Goal: Information Seeking & Learning: Learn about a topic

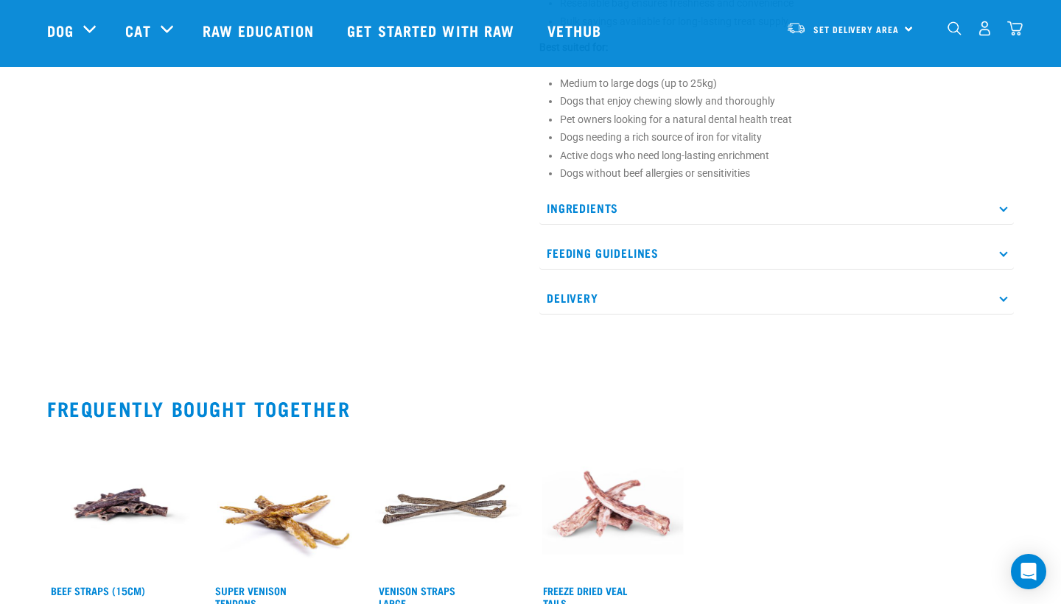
scroll to position [1038, 0]
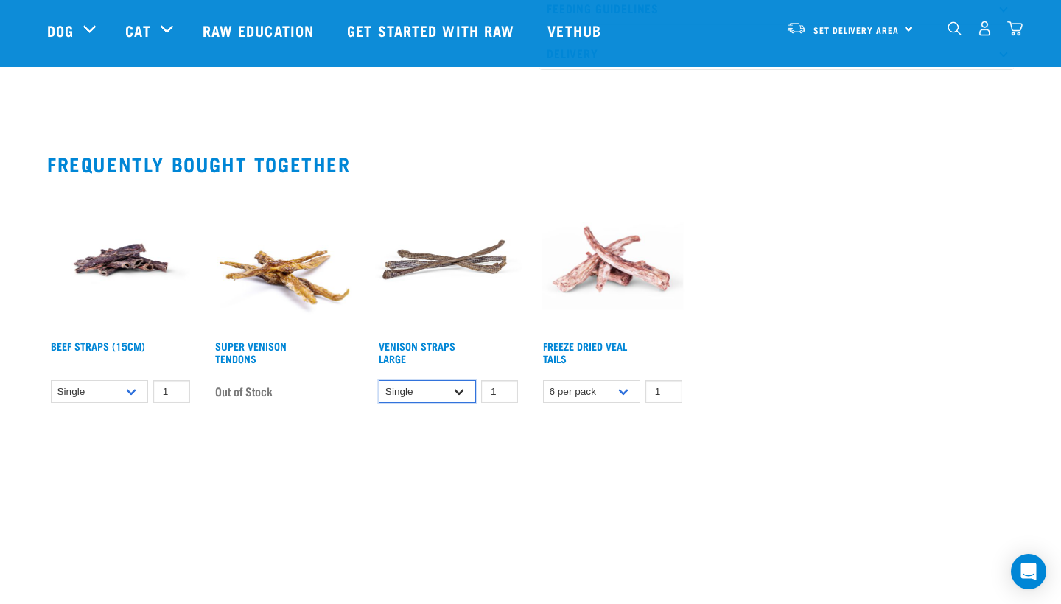
select select "699403"
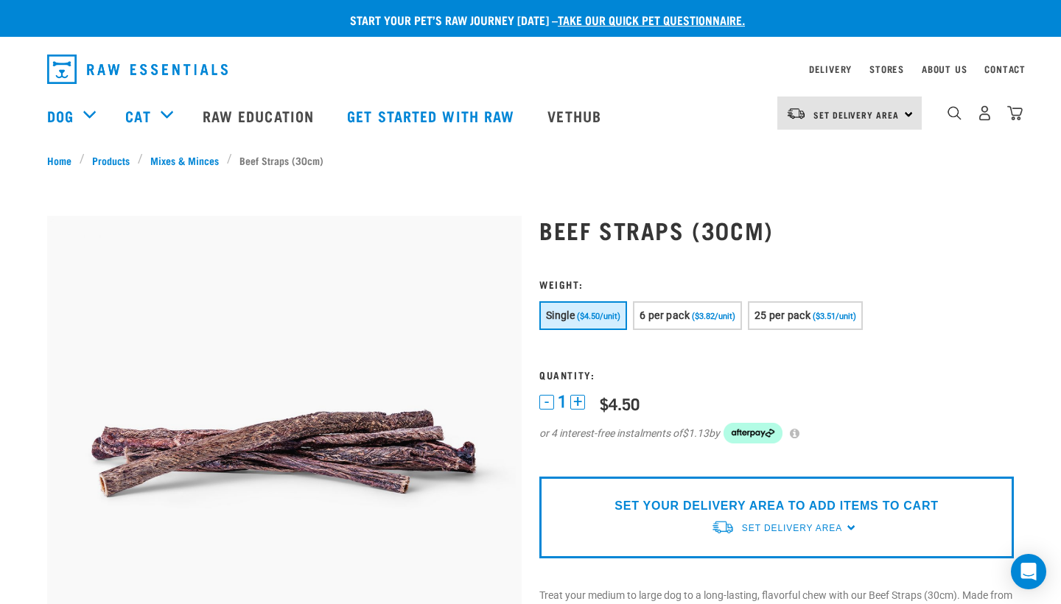
scroll to position [0, 0]
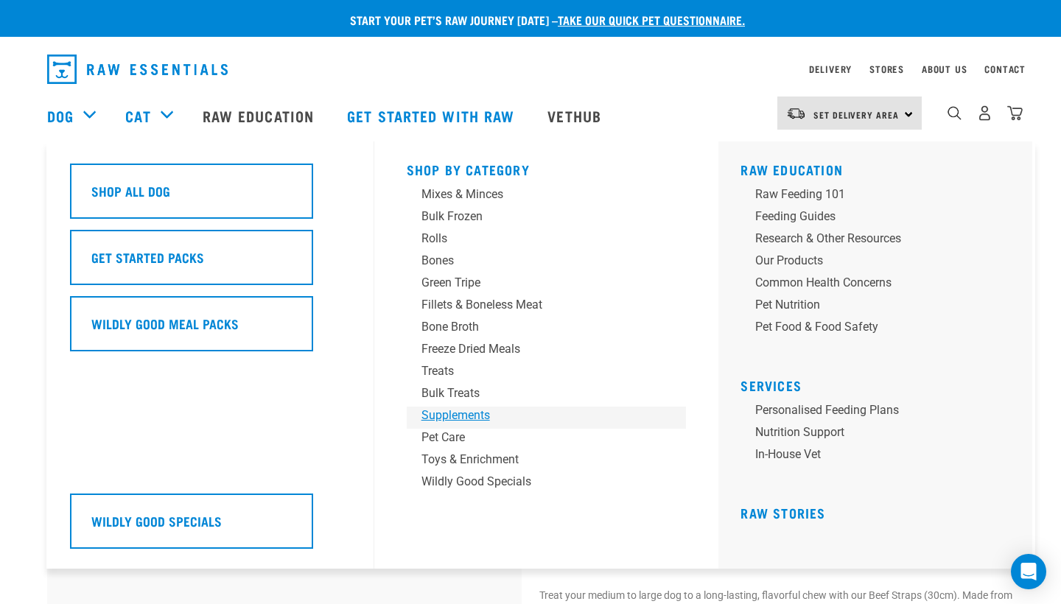
click at [474, 410] on div "Supplements" at bounding box center [536, 416] width 230 height 18
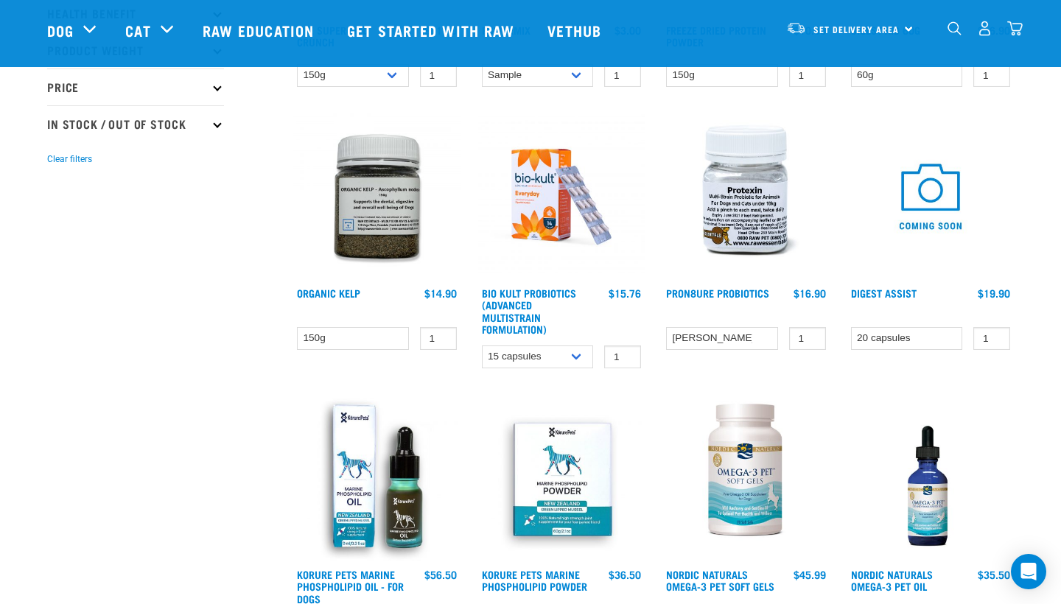
scroll to position [341, 0]
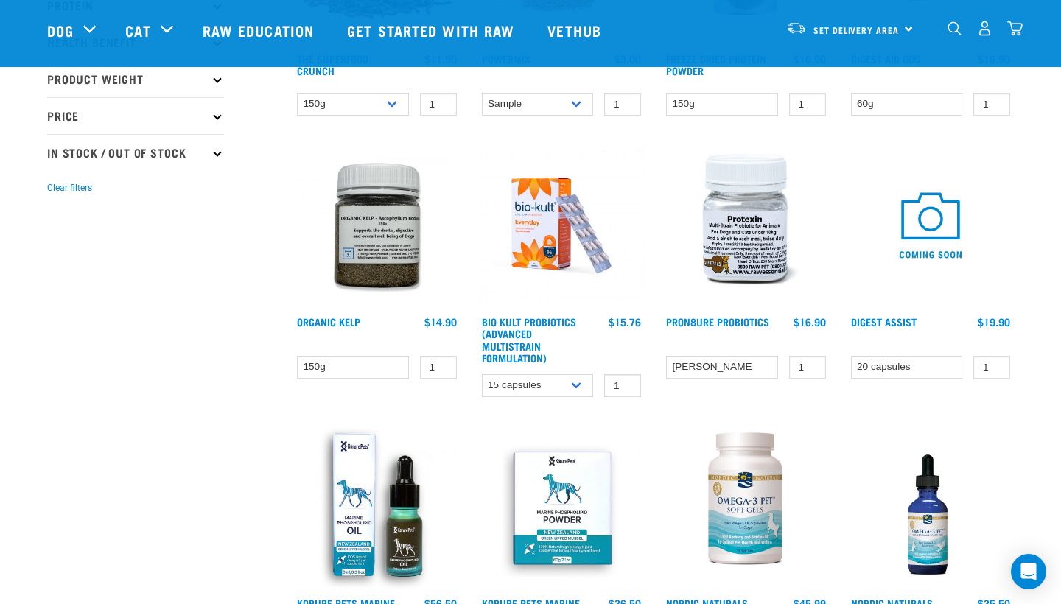
click at [390, 270] on img at bounding box center [376, 225] width 167 height 167
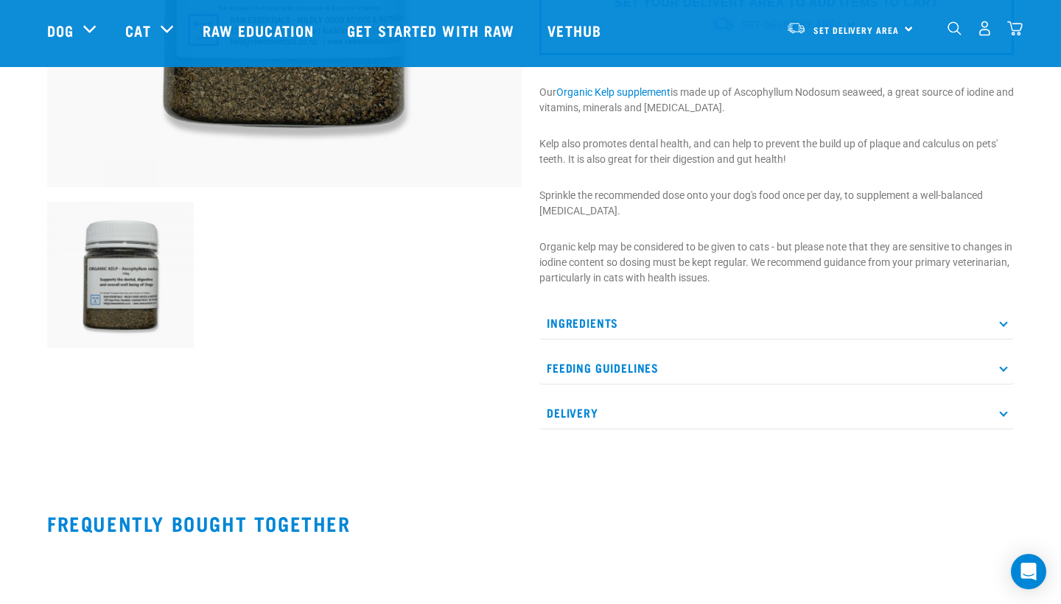
scroll to position [386, 0]
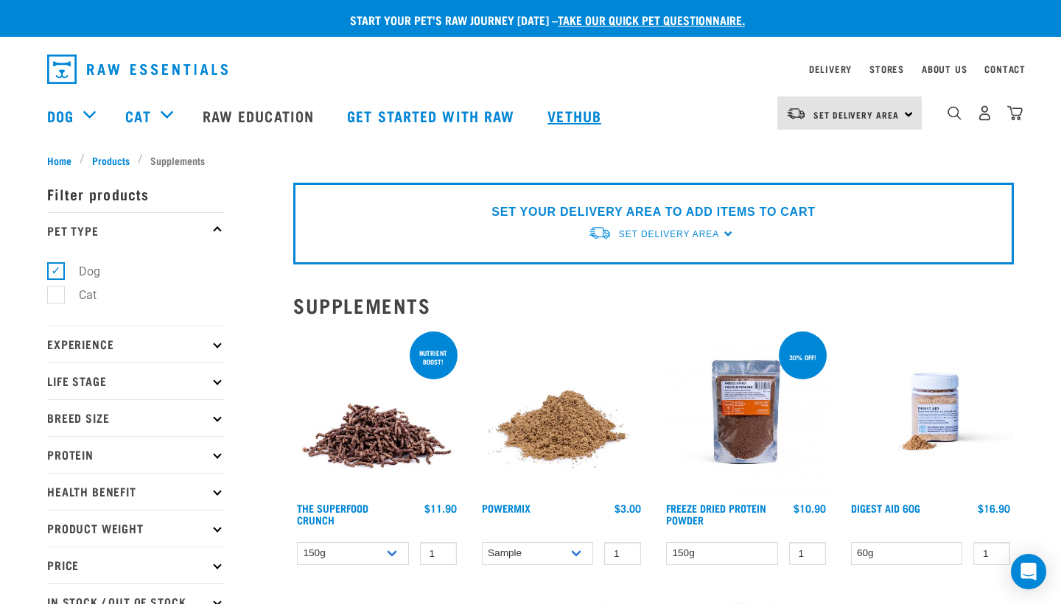
click at [594, 117] on link "Vethub" at bounding box center [576, 115] width 87 height 59
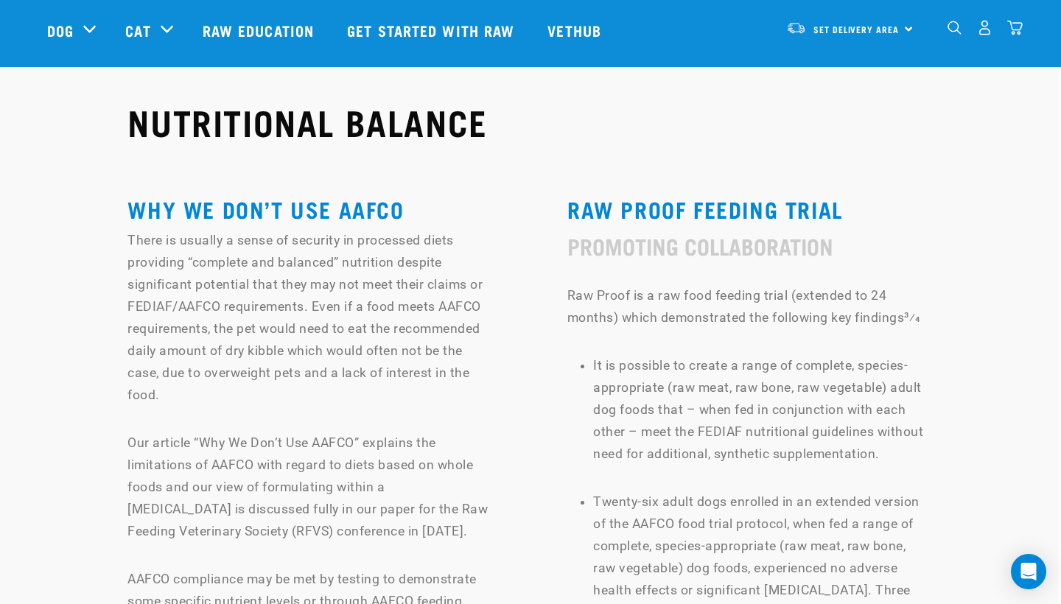
scroll to position [8733, 1]
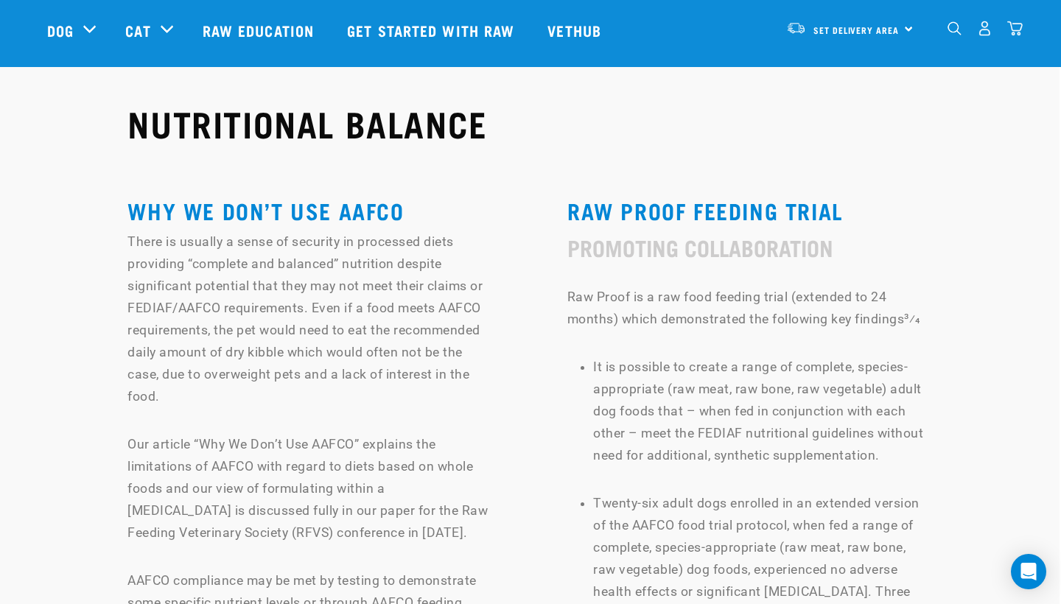
click at [720, 356] on li "It is possible to create a range of complete, species- appropriate (raw meat, r…" at bounding box center [761, 422] width 337 height 133
click at [716, 356] on li "It is possible to create a range of complete, species- appropriate (raw meat, r…" at bounding box center [761, 422] width 337 height 133
copy li "FEDIAF"
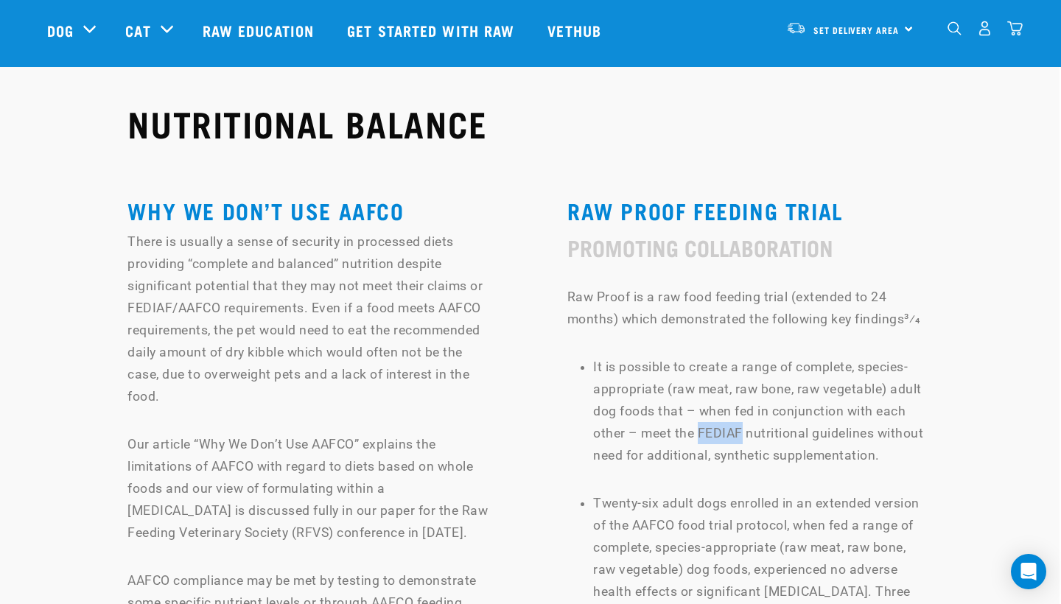
click at [818, 286] on p "Raw Proof is a raw food feeding trial (extended to 24 months) which demonstrate…" at bounding box center [748, 308] width 363 height 44
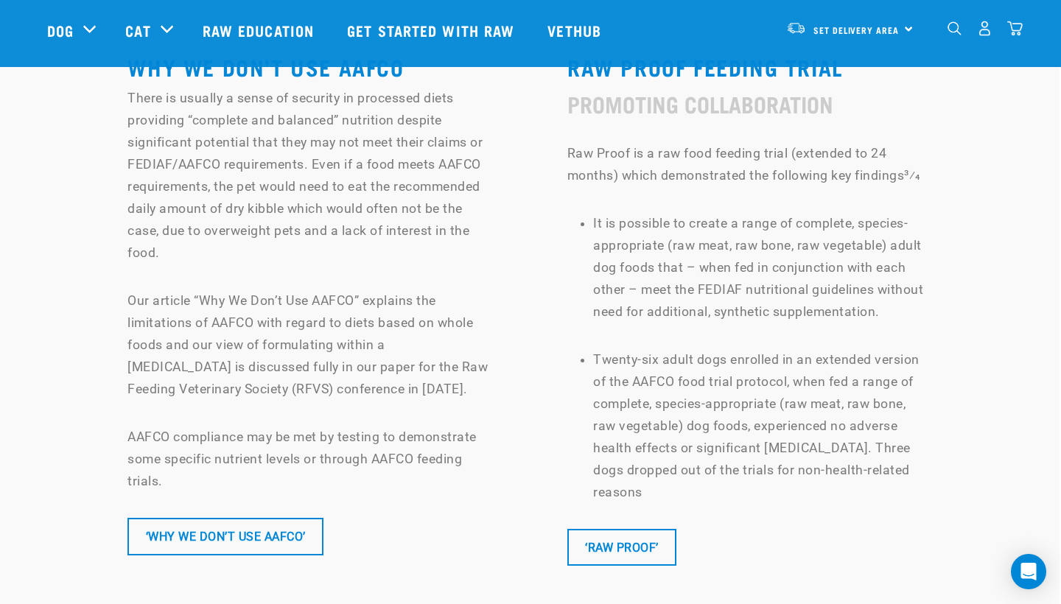
scroll to position [8876, 3]
click at [628, 530] on link "‘RAW PROOF’" at bounding box center [620, 548] width 109 height 37
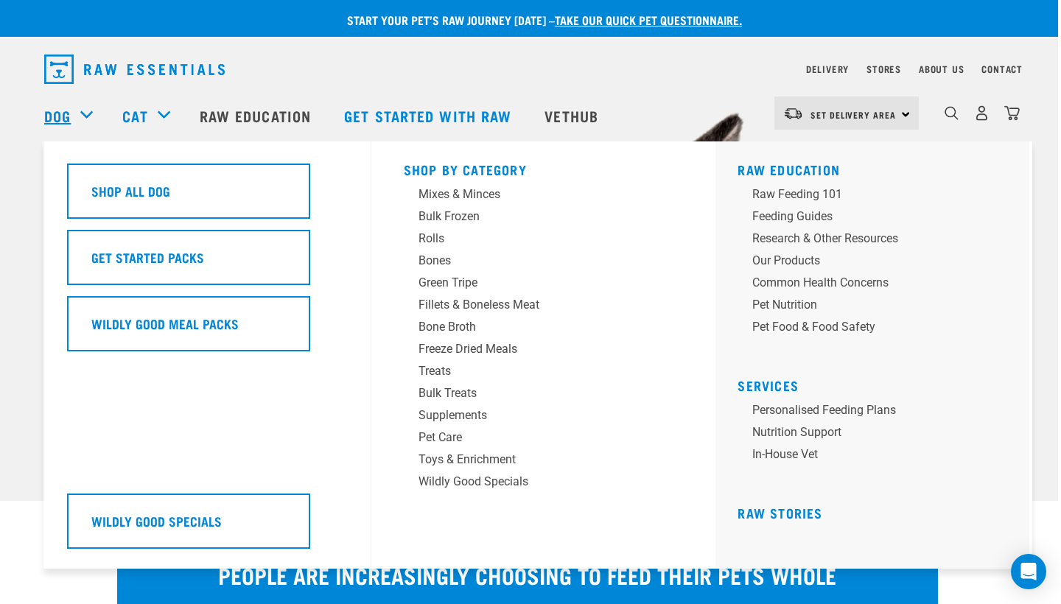
scroll to position [0, 3]
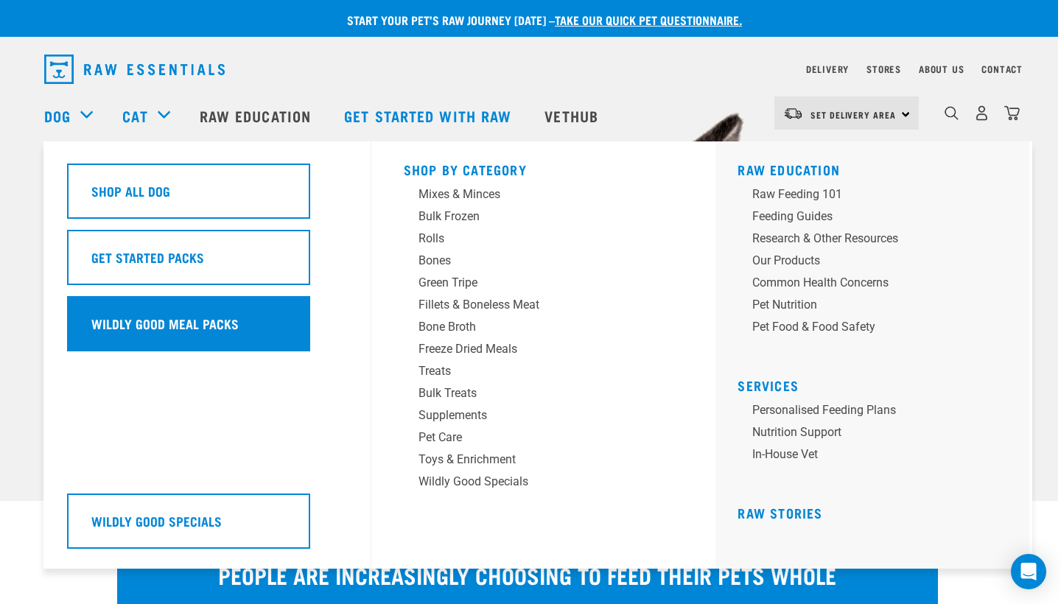
click at [197, 315] on h5 "Wildly Good Meal Packs" at bounding box center [164, 323] width 147 height 19
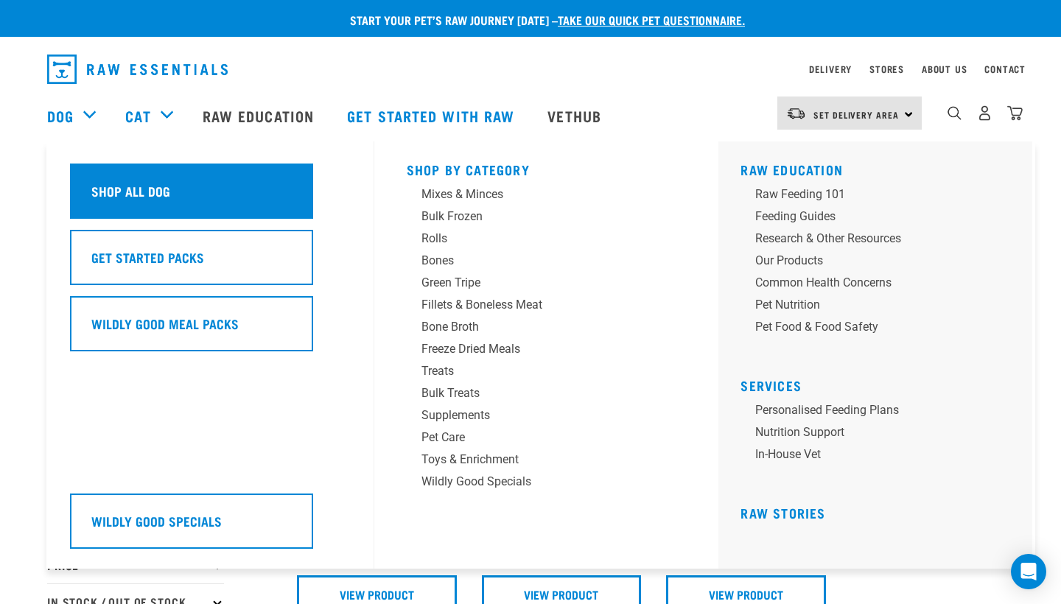
click at [95, 192] on div "Shop All Dog" at bounding box center [191, 191] width 243 height 55
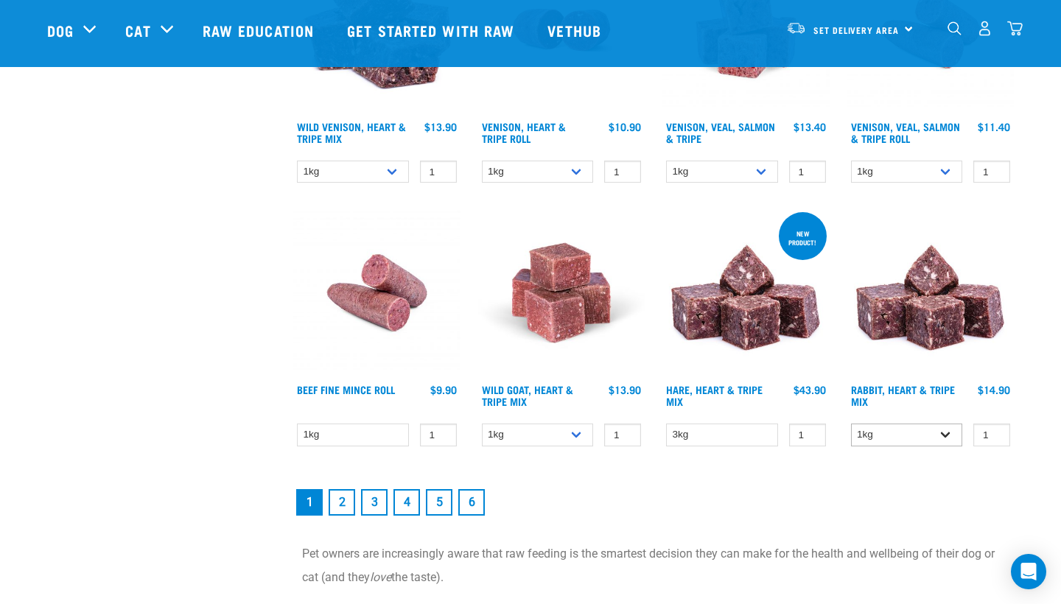
scroll to position [2115, 0]
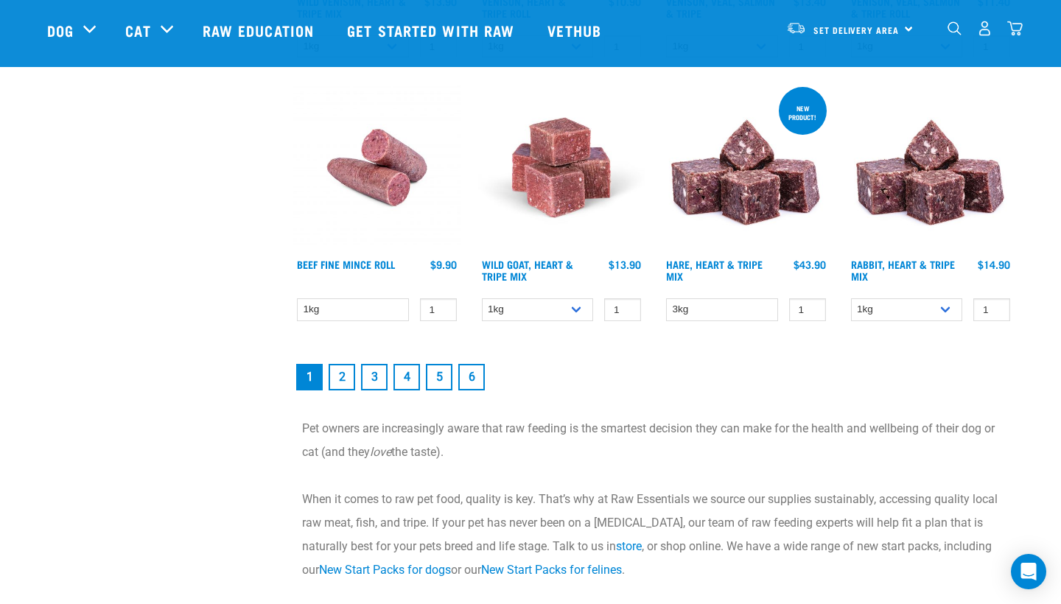
click at [476, 377] on link "6" at bounding box center [471, 377] width 27 height 27
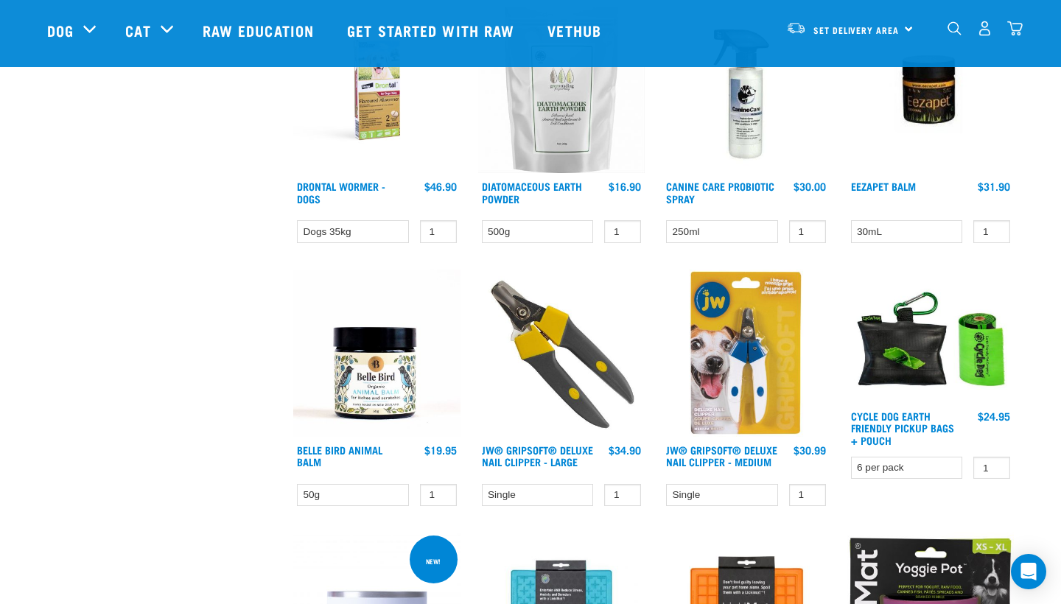
scroll to position [781, 0]
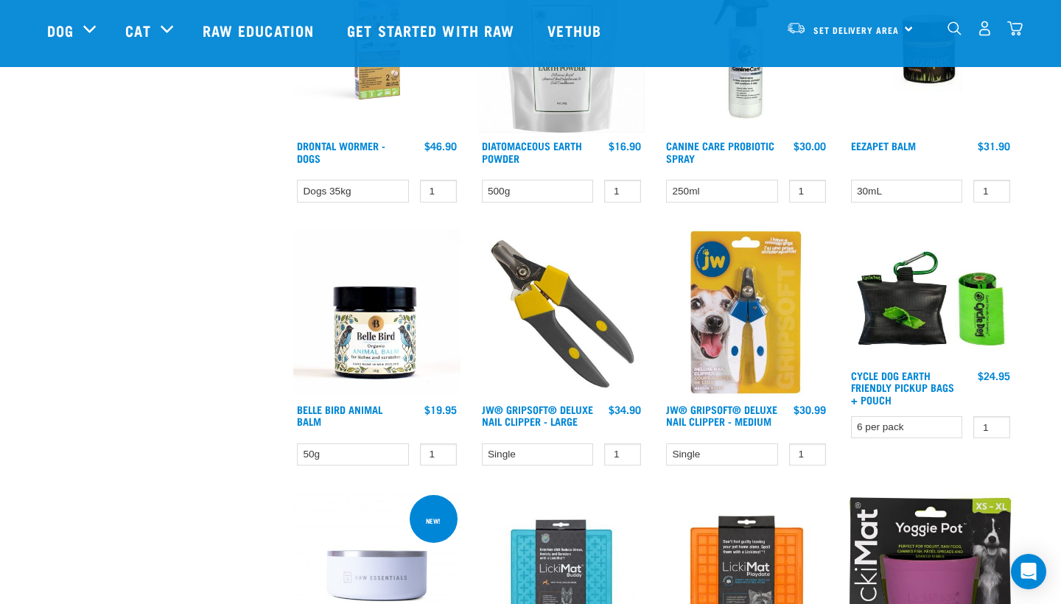
click at [919, 305] on img at bounding box center [930, 295] width 167 height 133
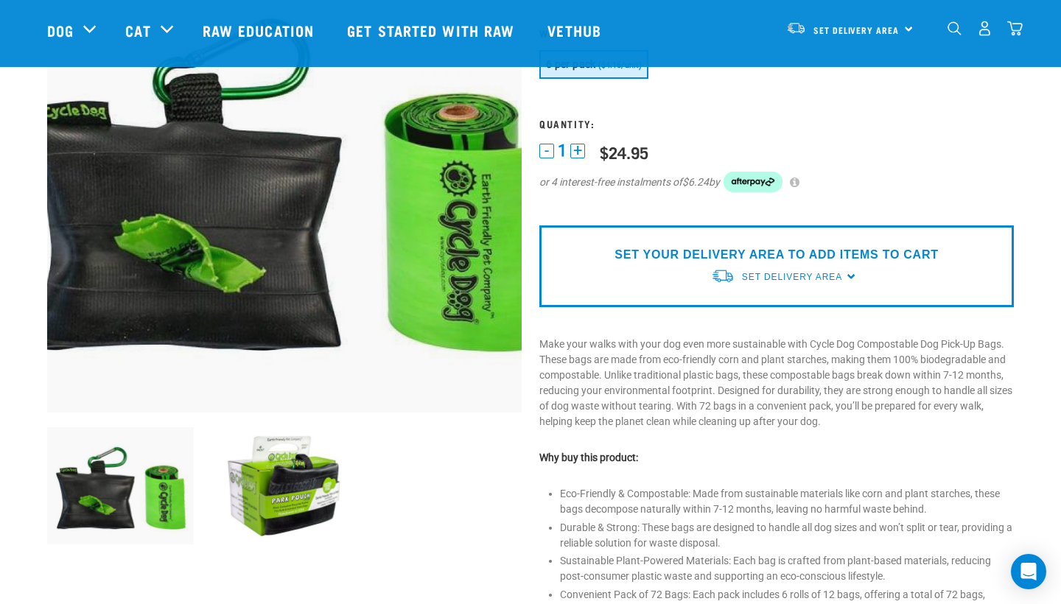
scroll to position [161, 0]
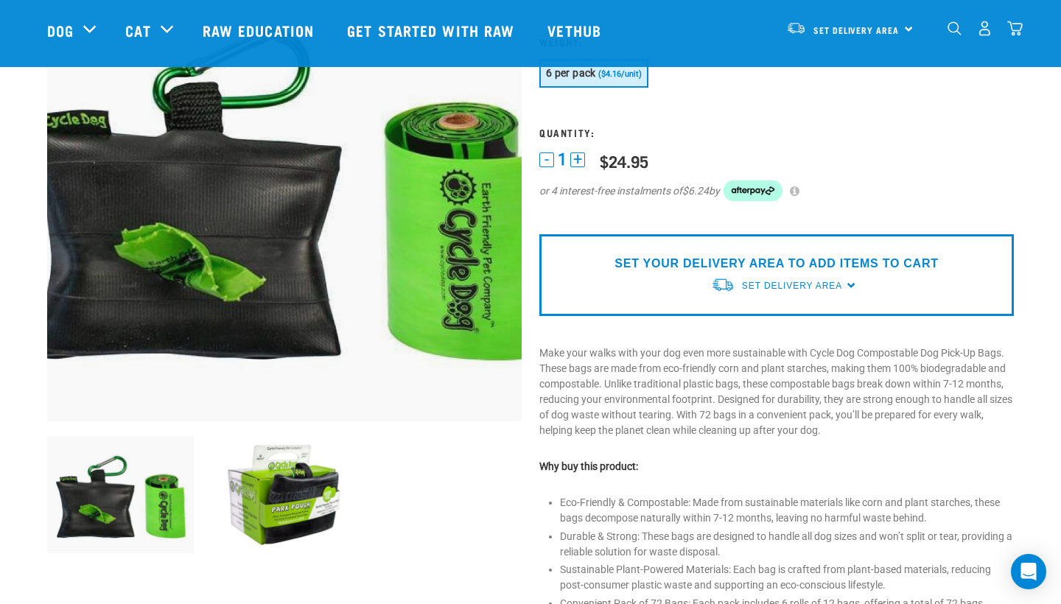
click at [283, 481] on img at bounding box center [284, 494] width 147 height 117
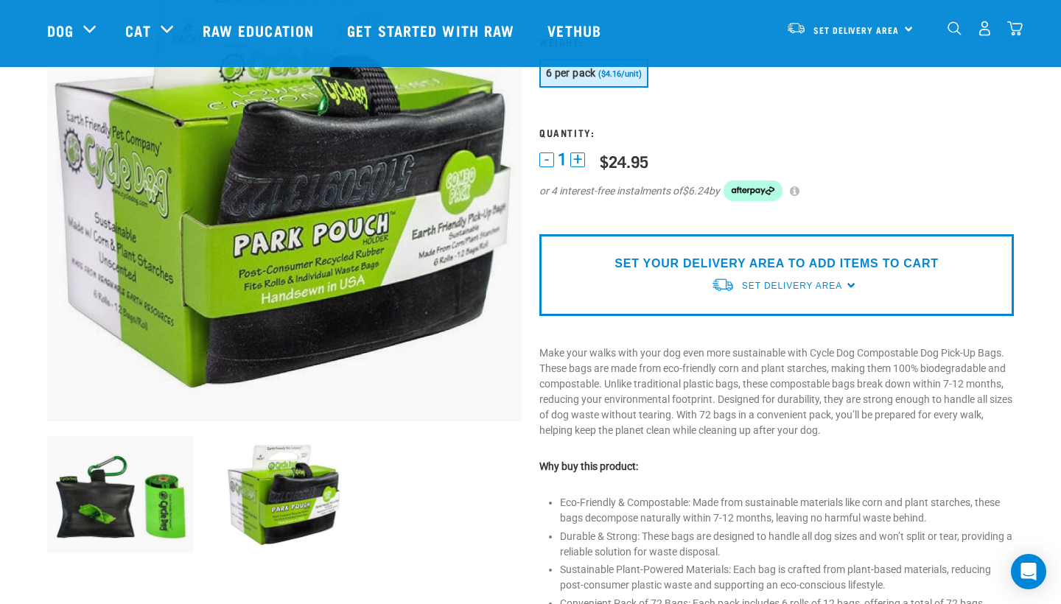
scroll to position [90, 0]
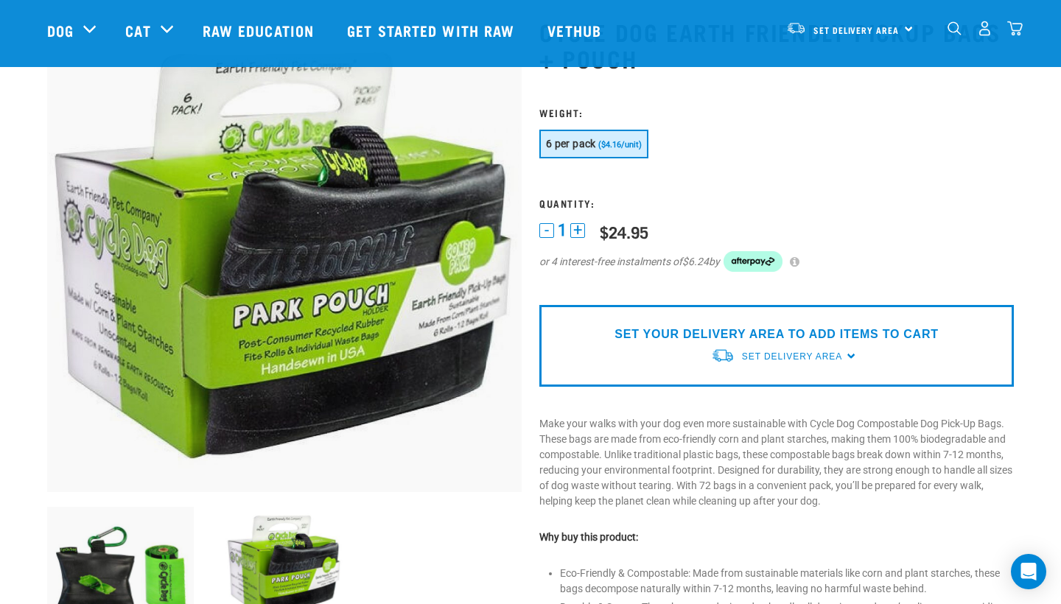
click at [268, 239] on img at bounding box center [284, 255] width 474 height 474
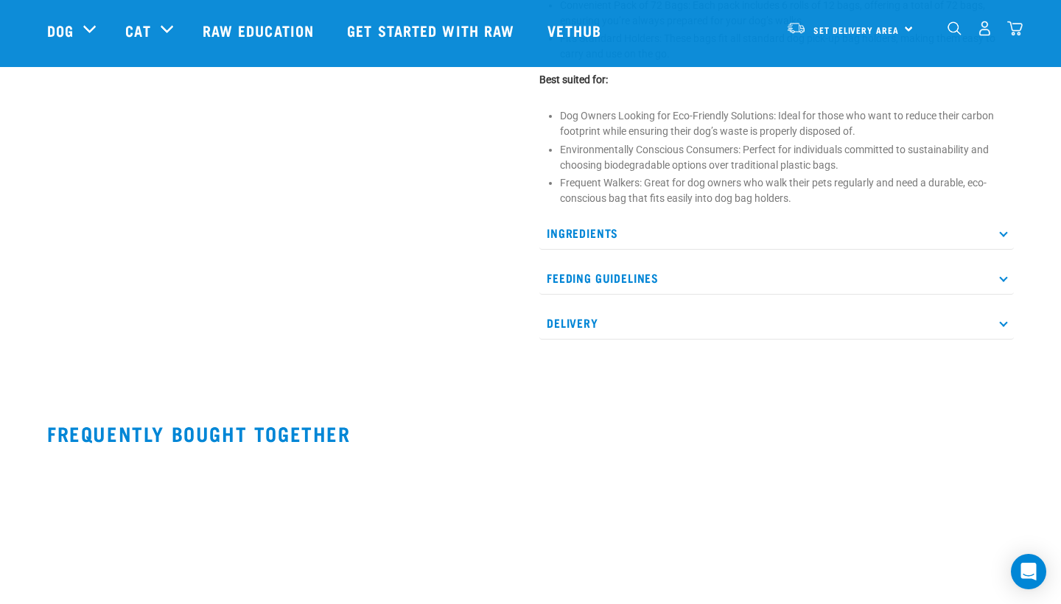
scroll to position [781, 0]
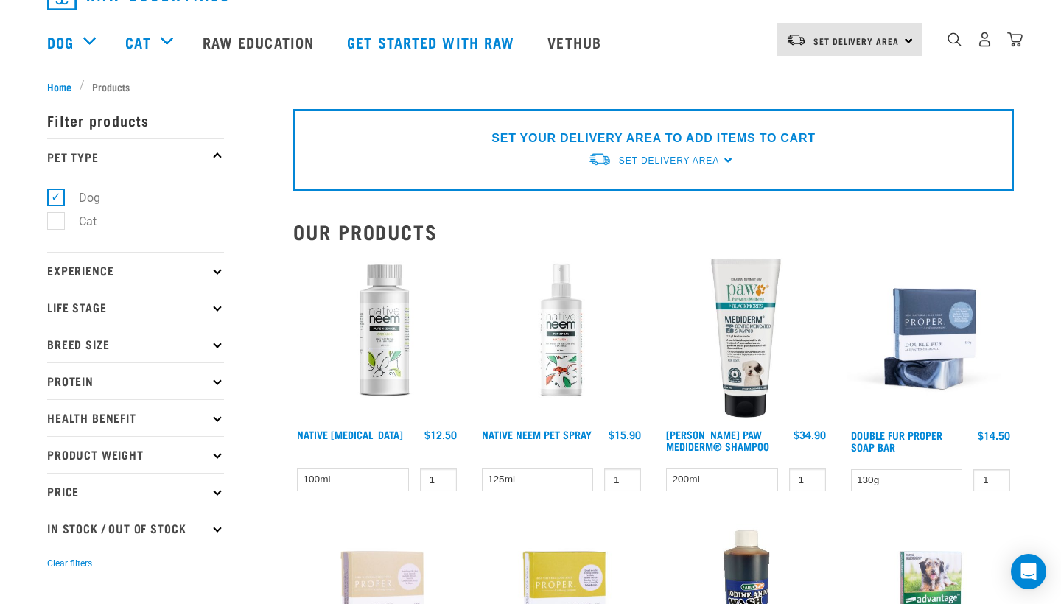
scroll to position [29, 0]
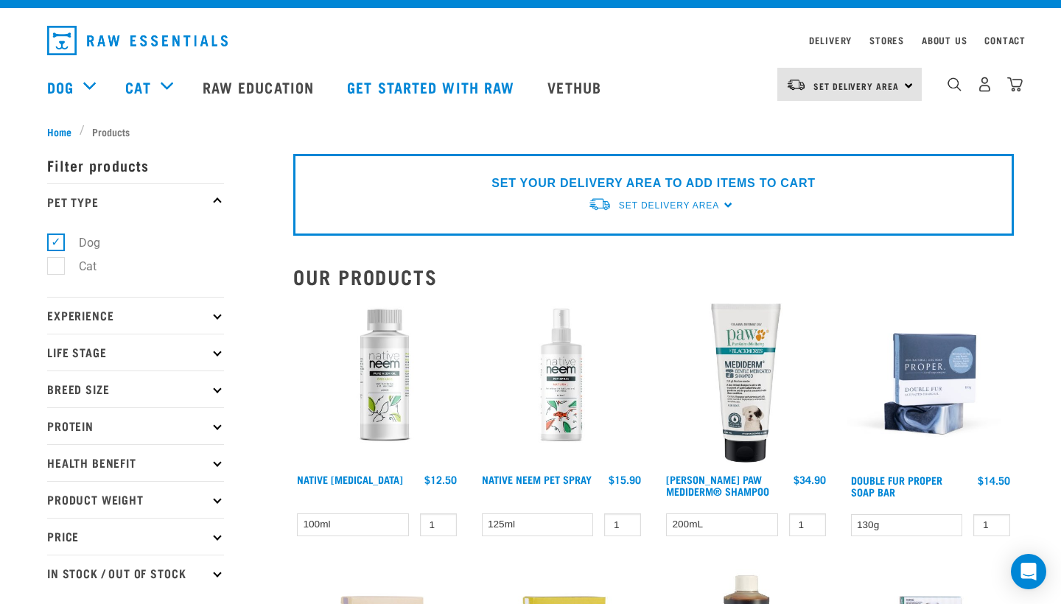
click at [919, 410] on img at bounding box center [930, 383] width 167 height 167
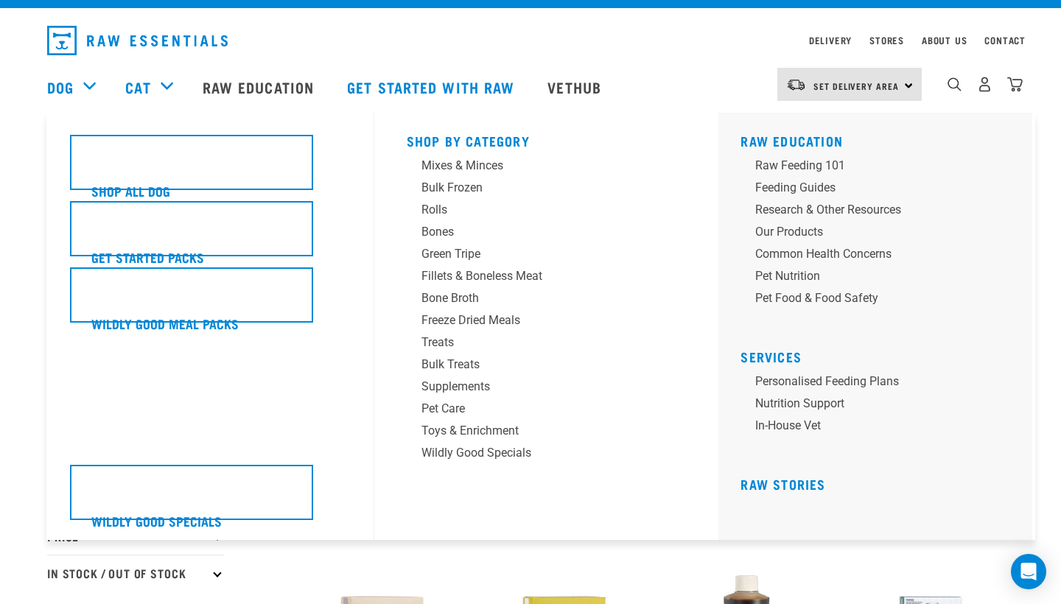
click at [91, 83] on div "Dog" at bounding box center [78, 86] width 63 height 59
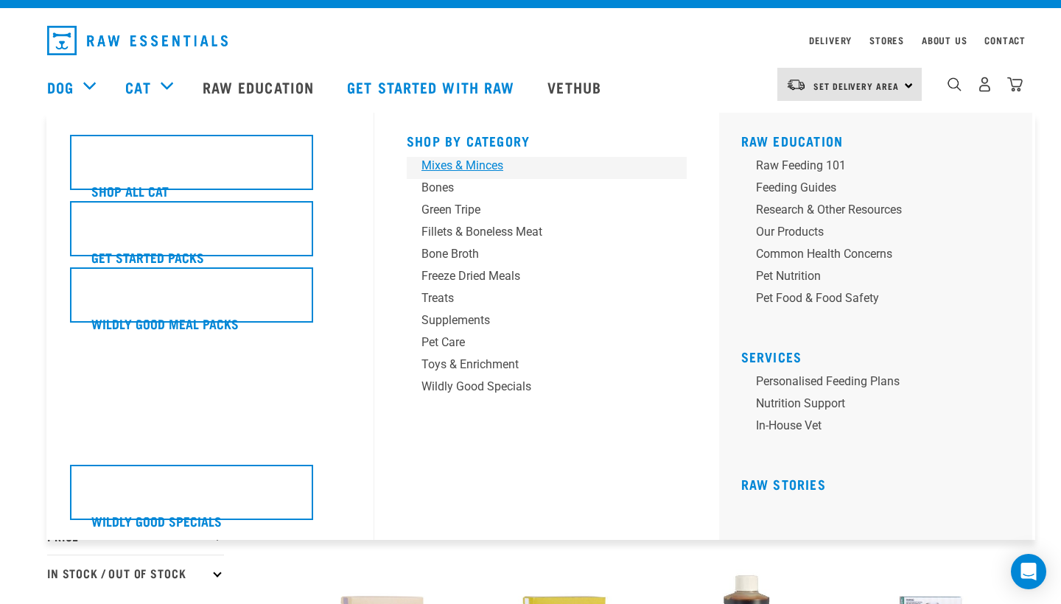
click at [449, 169] on div "Mixes & Minces" at bounding box center [536, 166] width 230 height 18
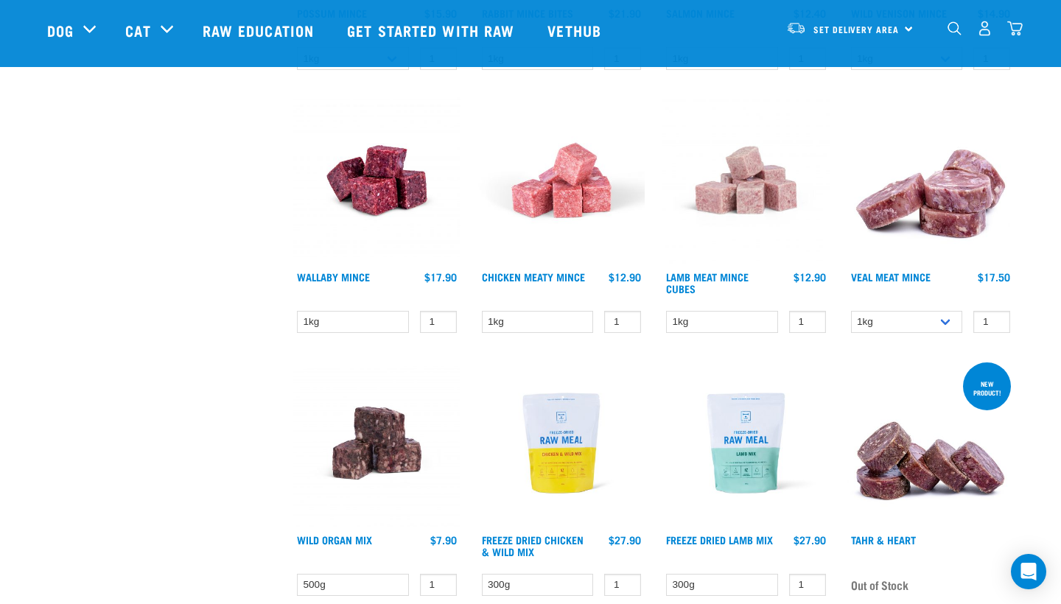
scroll to position [1459, 0]
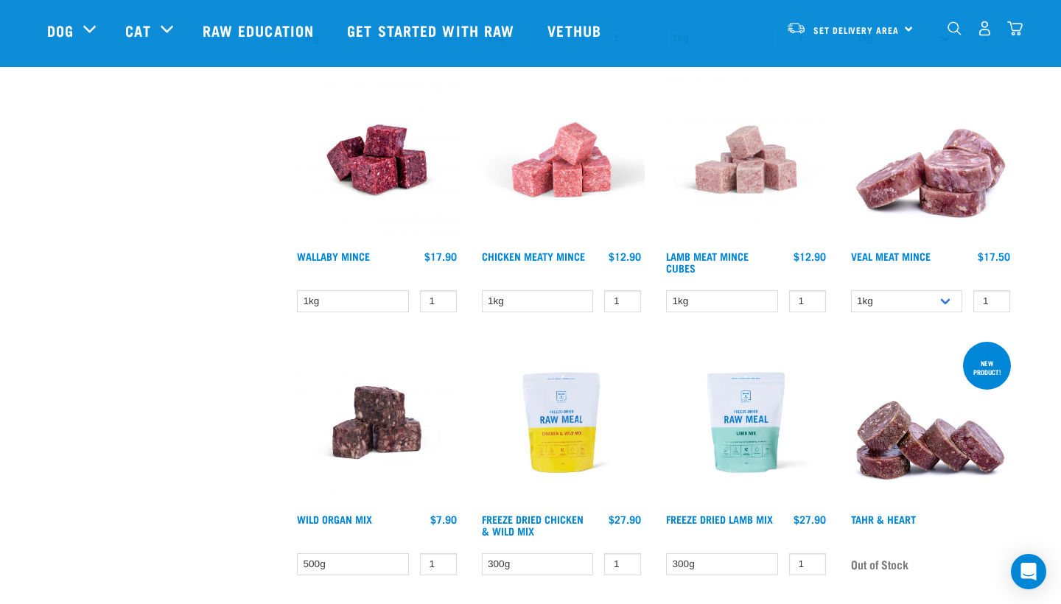
click at [398, 438] on img at bounding box center [376, 422] width 167 height 167
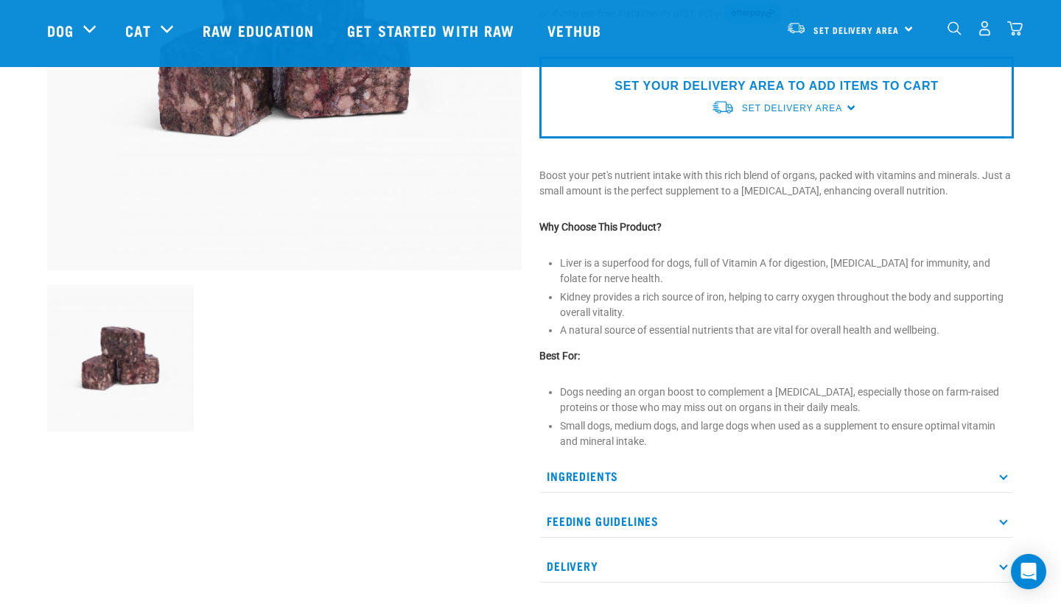
scroll to position [343, 0]
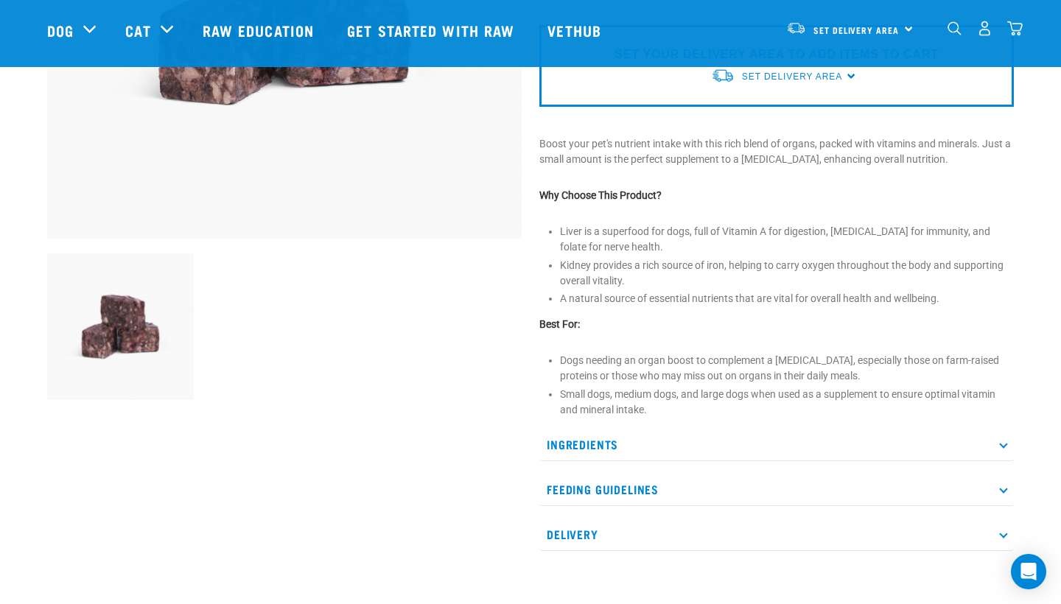
click at [589, 438] on p "Ingredients" at bounding box center [776, 444] width 474 height 33
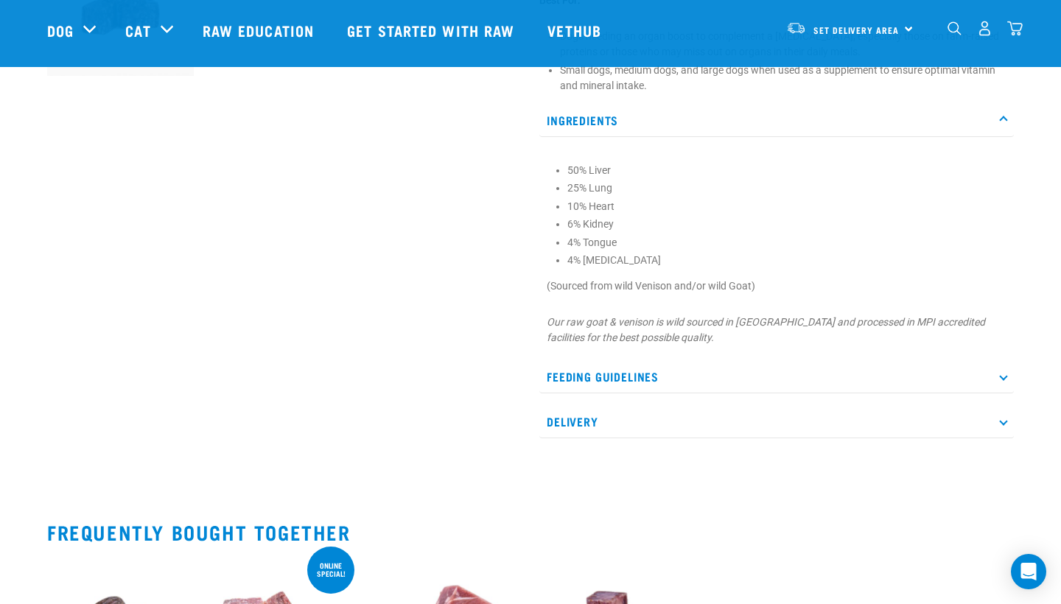
scroll to position [701, 0]
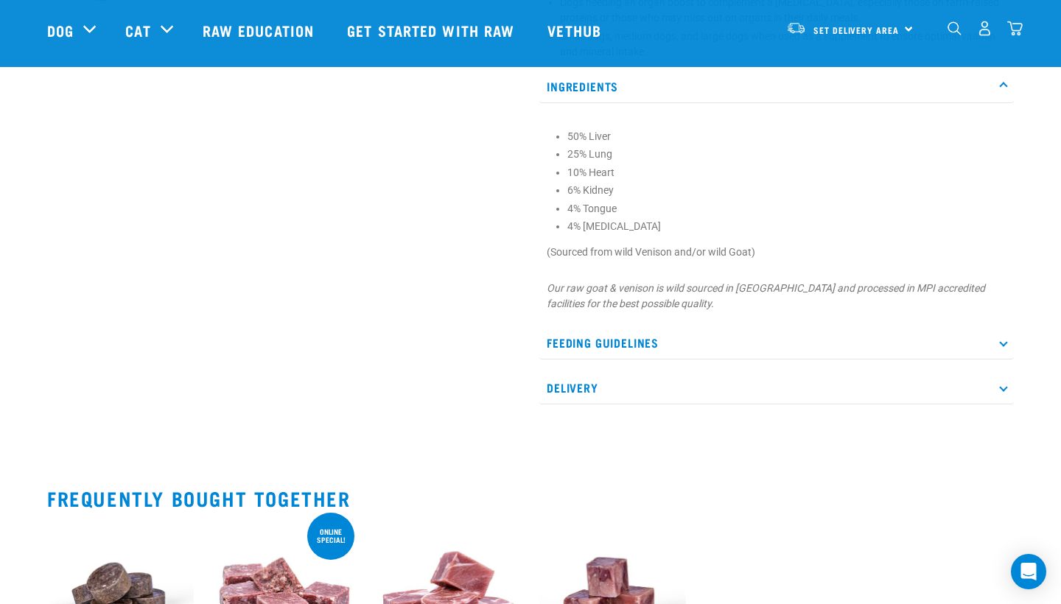
click at [640, 334] on p "Feeding Guidelines" at bounding box center [776, 342] width 474 height 33
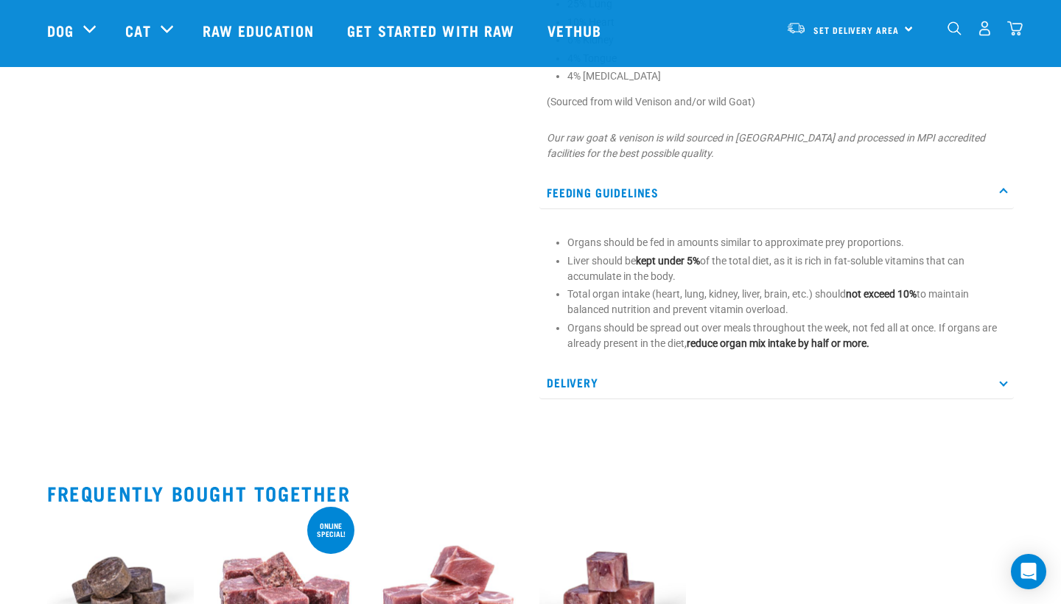
scroll to position [854, 0]
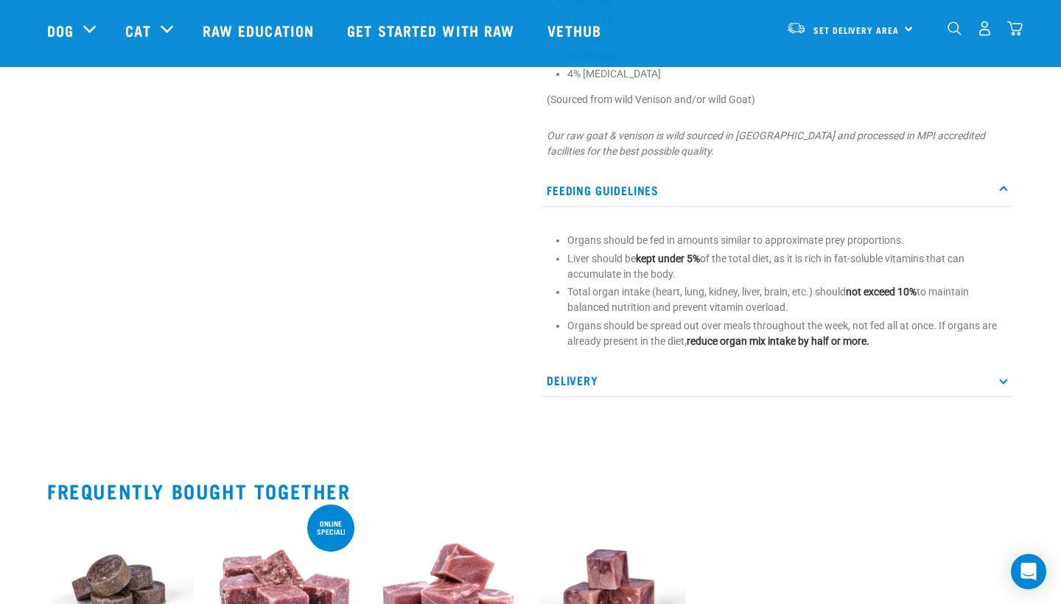
click at [793, 345] on strong "reduce organ mix intake by half or more." at bounding box center [778, 341] width 183 height 12
click at [770, 350] on div "Organs should be fed in amounts similar to approximate prey proportions. Liver …" at bounding box center [776, 285] width 474 height 141
click at [839, 375] on p "Delivery" at bounding box center [776, 380] width 474 height 33
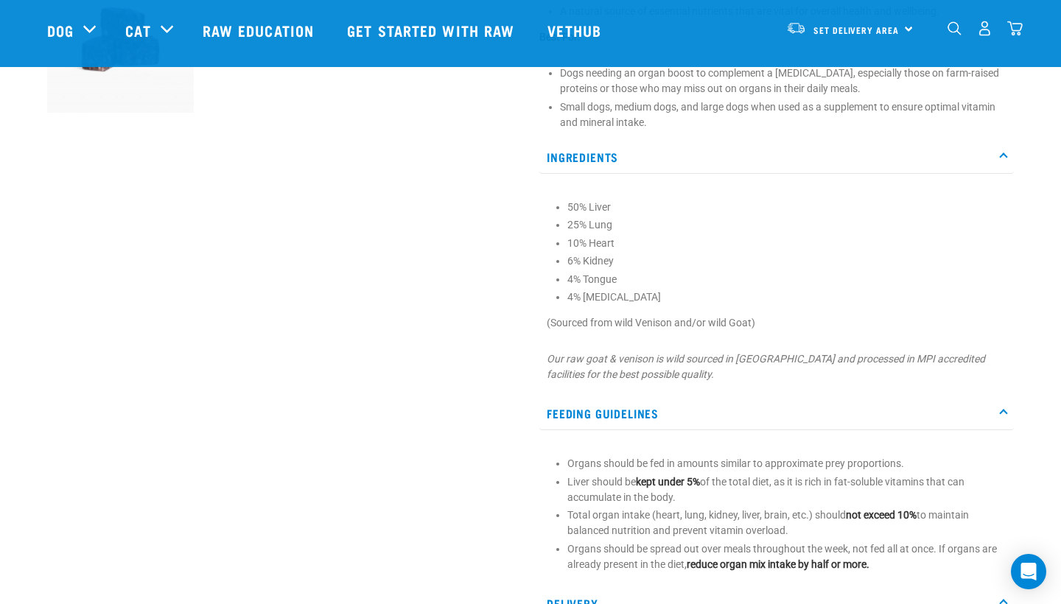
scroll to position [762, 0]
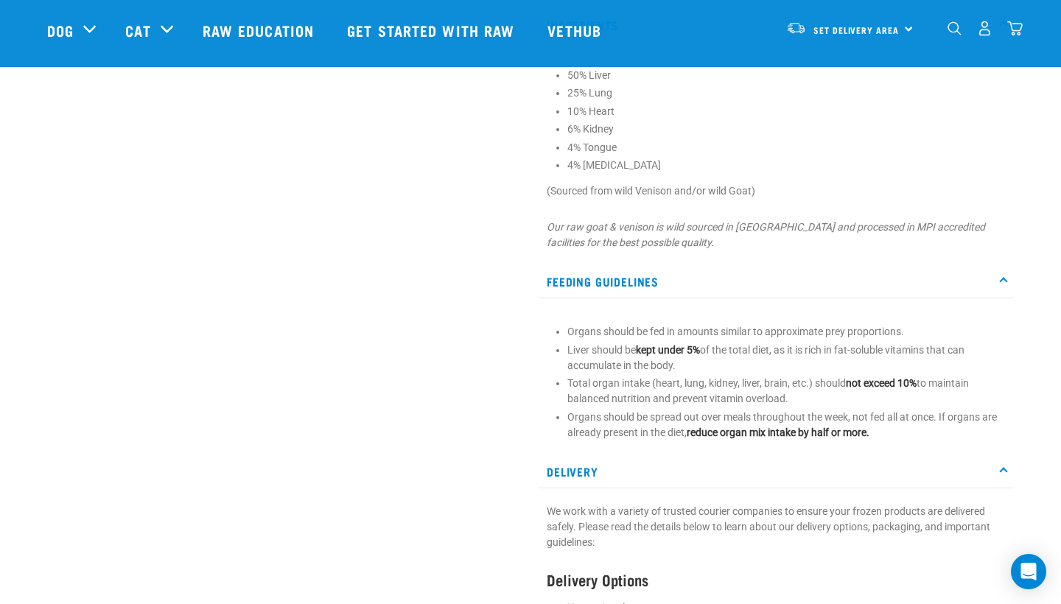
click at [737, 351] on li "Liver should be kept under 5% of the total diet, as it is rich in fat-soluble v…" at bounding box center [786, 358] width 439 height 31
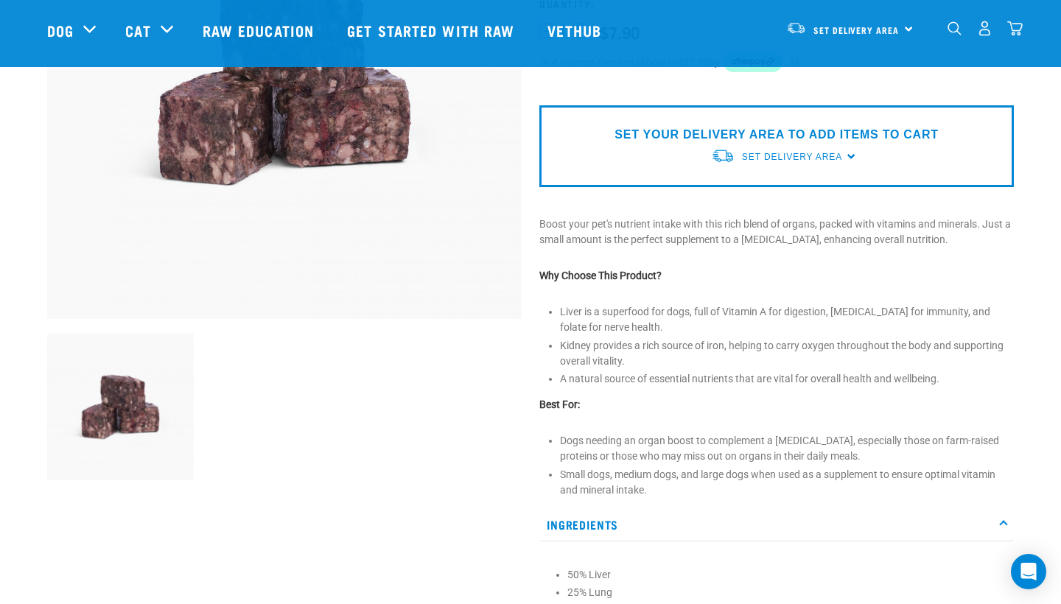
scroll to position [239, 0]
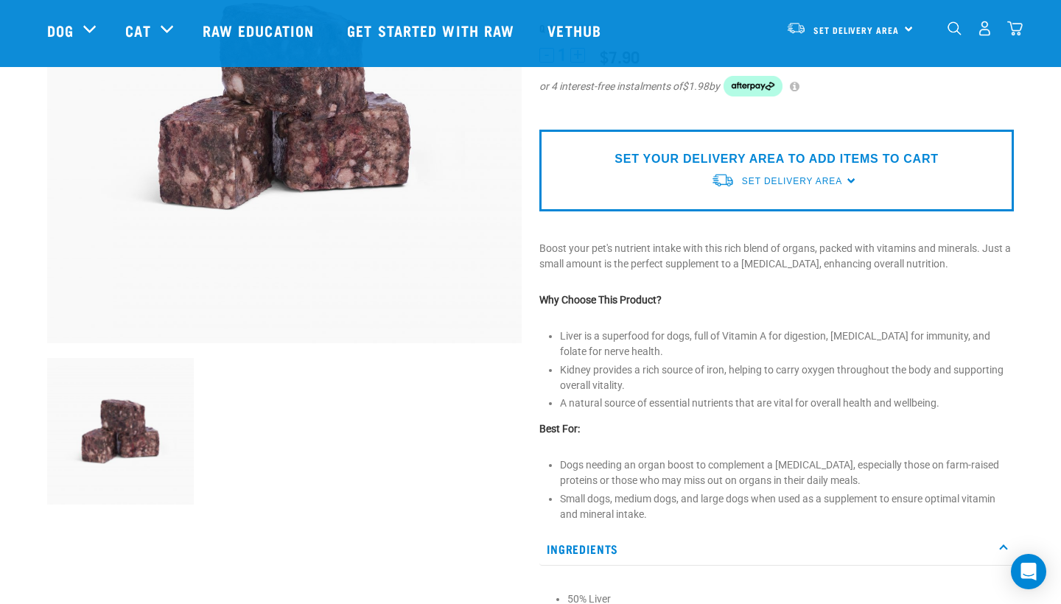
click at [811, 396] on li "A natural source of essential nutrients that are vital for overall health and w…" at bounding box center [787, 403] width 454 height 15
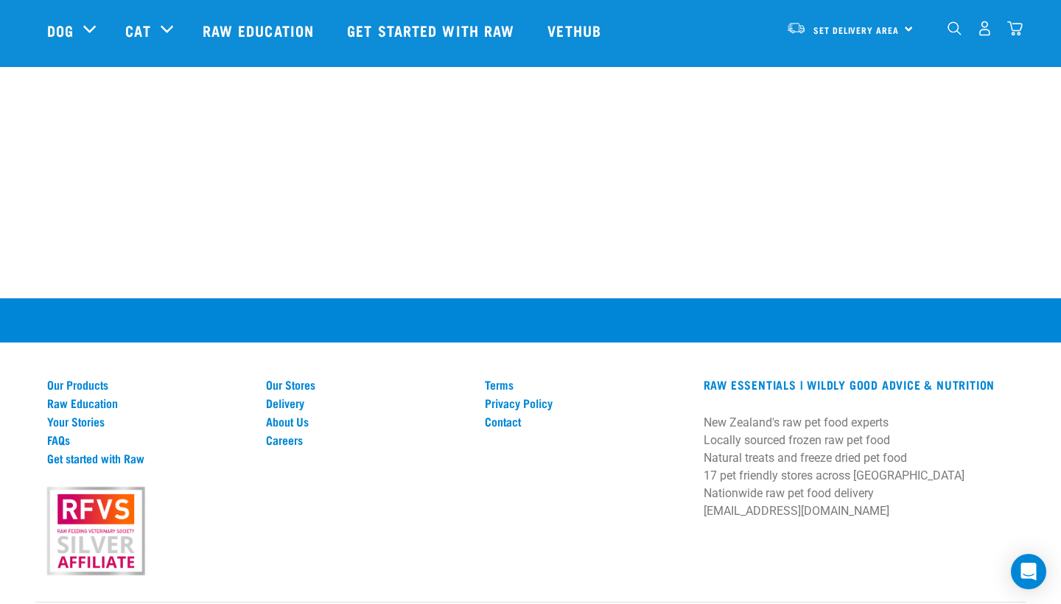
scroll to position [2134, 0]
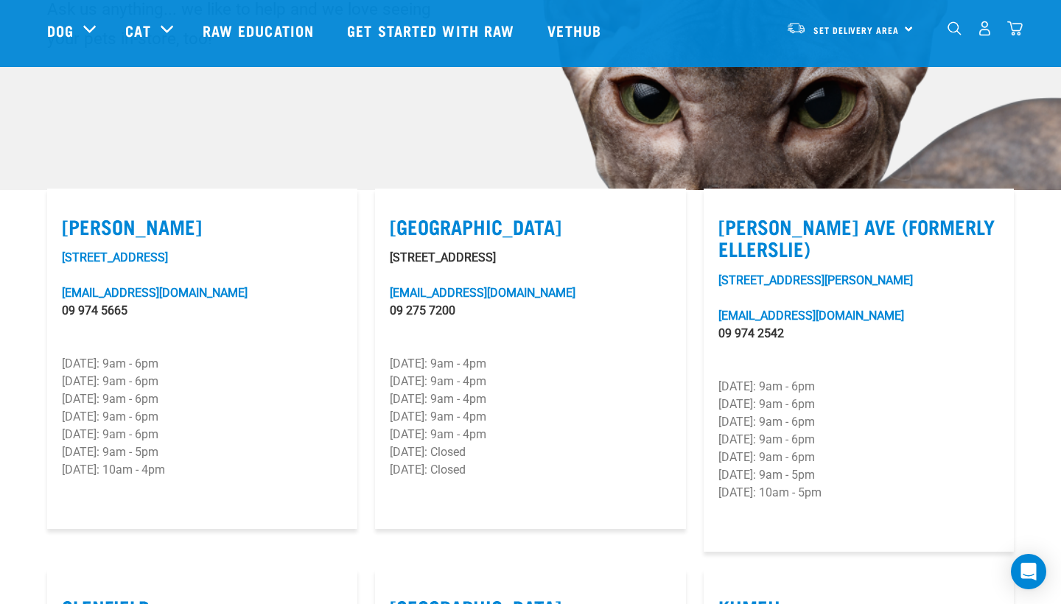
scroll to position [341, 0]
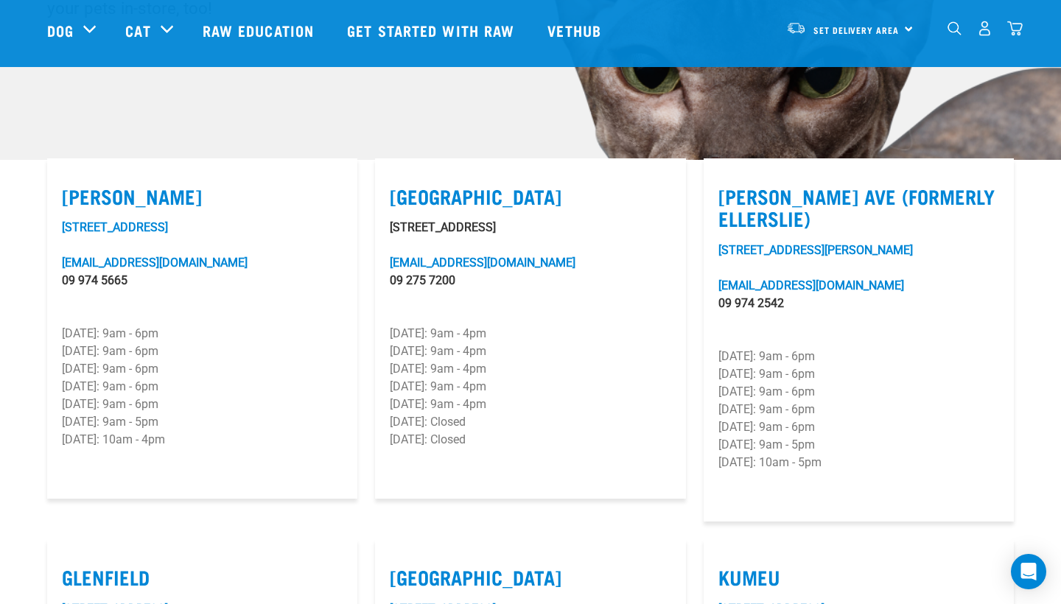
click at [425, 219] on p "[STREET_ADDRESS]" at bounding box center [530, 228] width 281 height 18
click at [611, 290] on div "[STREET_ADDRESS] [EMAIL_ADDRESS][DOMAIN_NAME] 09 275 7200 [DATE]: 9am - 4pm [DA…" at bounding box center [530, 351] width 281 height 265
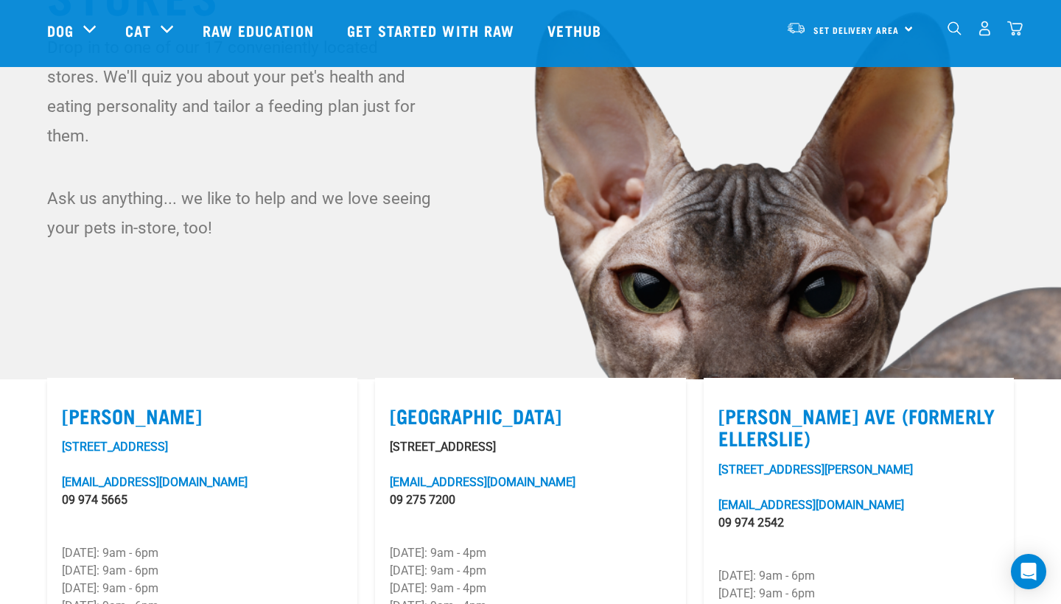
scroll to position [52, 0]
